Goal: Task Accomplishment & Management: Manage account settings

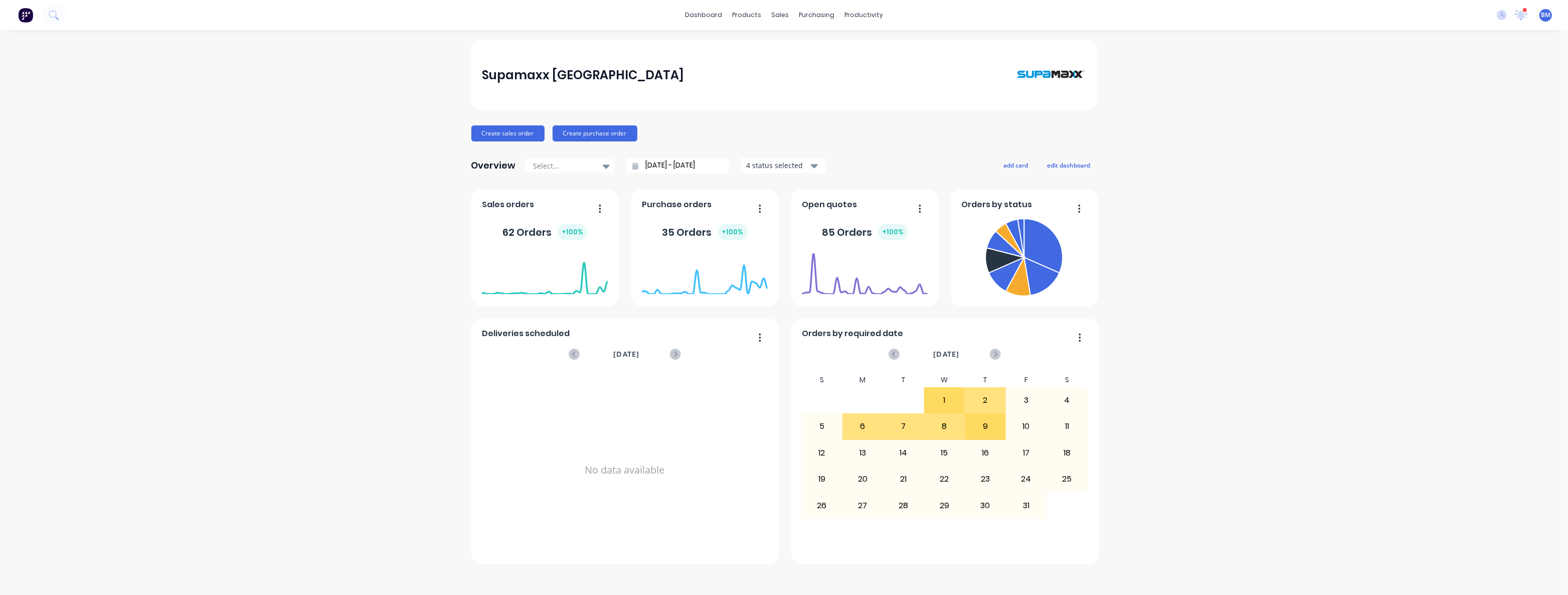
click at [392, 119] on div "Supamaxx [GEOGRAPHIC_DATA] Create sales order Create purchase order Overview Se…" at bounding box center [784, 312] width 1568 height 545
click at [389, 78] on div "Supamaxx [GEOGRAPHIC_DATA] Create sales order Create purchase order Overview Se…" at bounding box center [784, 312] width 1568 height 545
click at [256, 184] on div "Supamaxx [GEOGRAPHIC_DATA] Create sales order Create purchase order Overview Se…" at bounding box center [784, 312] width 1568 height 545
click at [247, 70] on div "Supamaxx [GEOGRAPHIC_DATA] Create sales order Create purchase order Overview Se…" at bounding box center [784, 312] width 1568 height 545
click at [282, 80] on div "Supamaxx [GEOGRAPHIC_DATA] Create sales order Create purchase order Overview Se…" at bounding box center [784, 312] width 1568 height 545
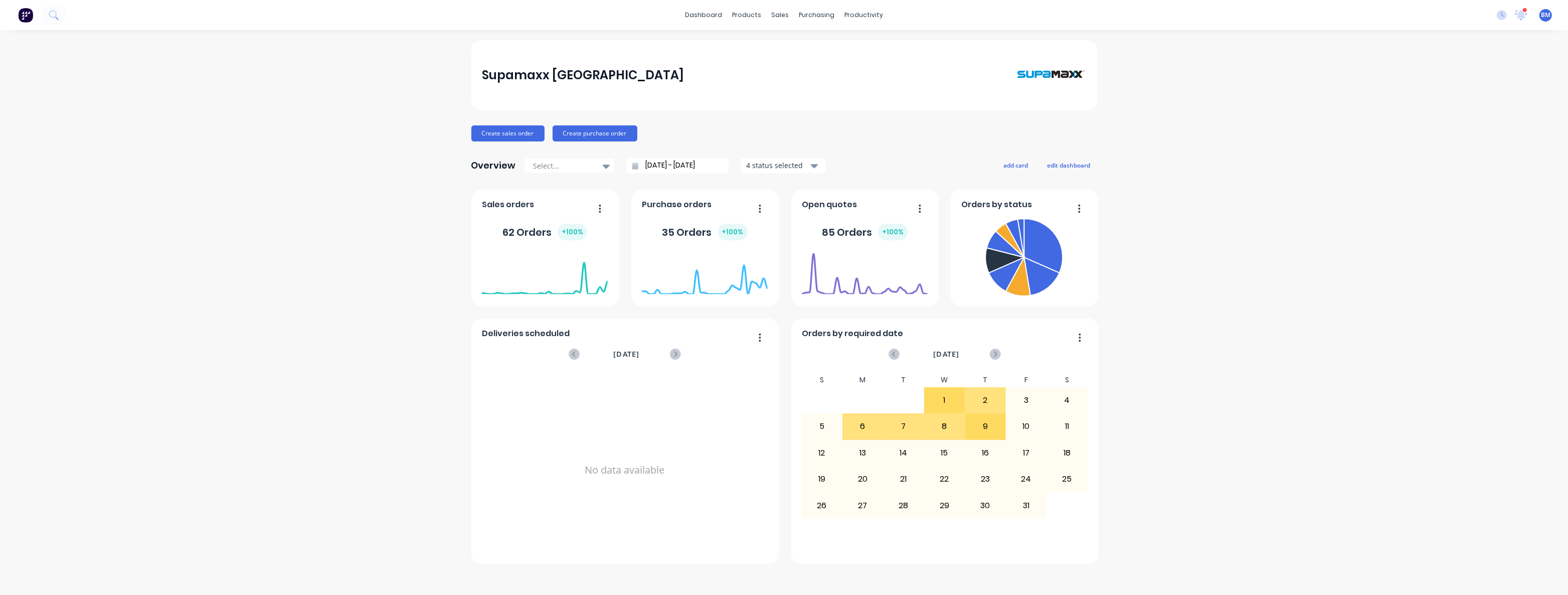
click at [179, 363] on div "Supamaxx [GEOGRAPHIC_DATA] Create sales order Create purchase order Overview Se…" at bounding box center [784, 312] width 1568 height 545
click at [329, 137] on div "Supamaxx [GEOGRAPHIC_DATA] Create sales order Create purchase order Overview Se…" at bounding box center [784, 312] width 1568 height 545
click at [367, 147] on div "Supamaxx [GEOGRAPHIC_DATA] Create sales order Create purchase order Overview Se…" at bounding box center [784, 312] width 1568 height 545
click at [349, 211] on div "Supamaxx [GEOGRAPHIC_DATA] Create sales order Create purchase order Overview Se…" at bounding box center [784, 312] width 1568 height 545
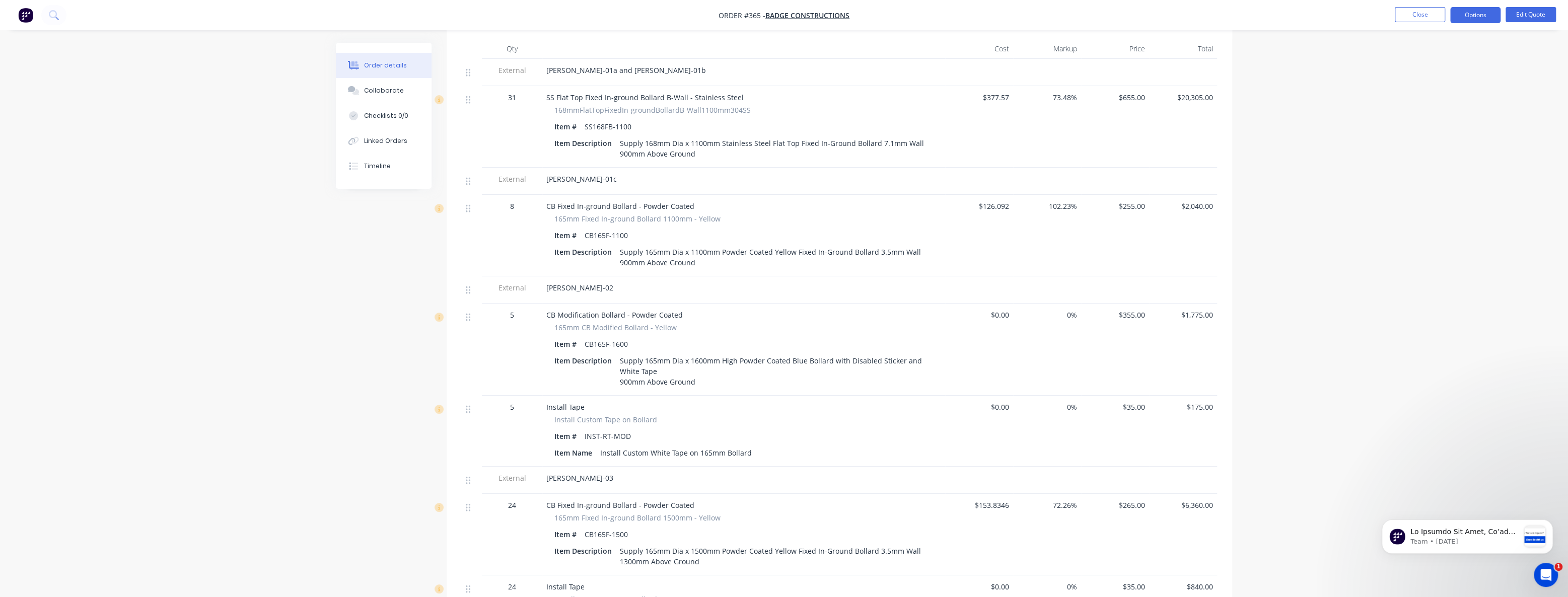
click at [364, 269] on div "Created by Budd Created 10/09/25 Required 10/09/25 Assigned to BM Status Quote …" at bounding box center [784, 521] width 896 height 1689
